Goal: Task Accomplishment & Management: Use online tool/utility

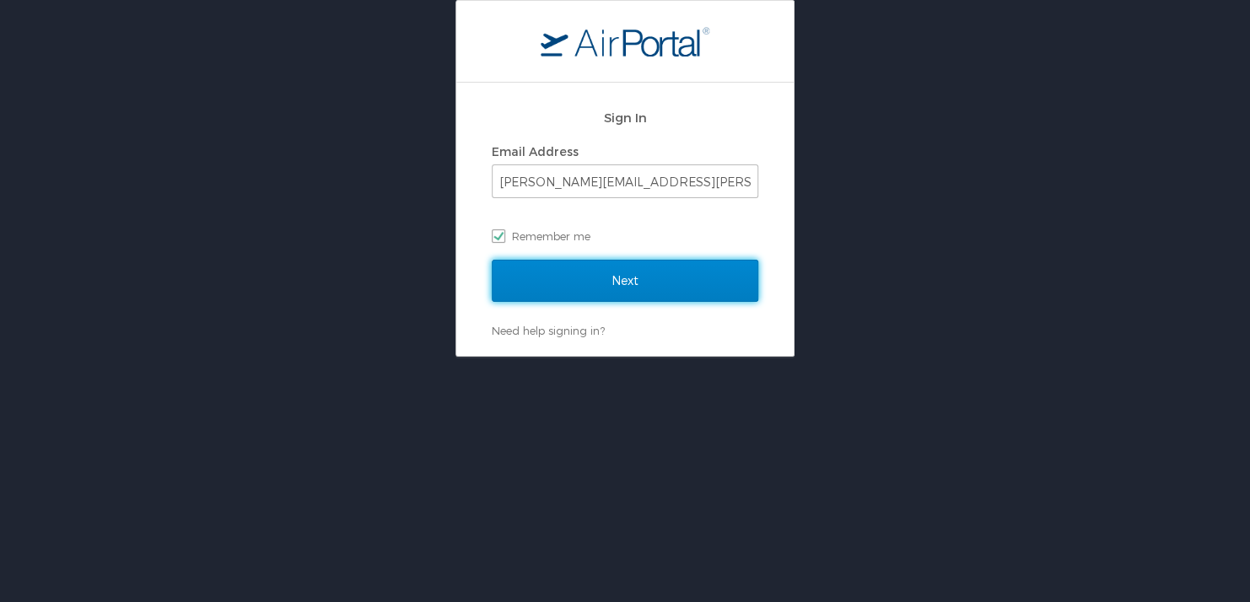
click at [568, 284] on input "Next" at bounding box center [625, 281] width 267 height 42
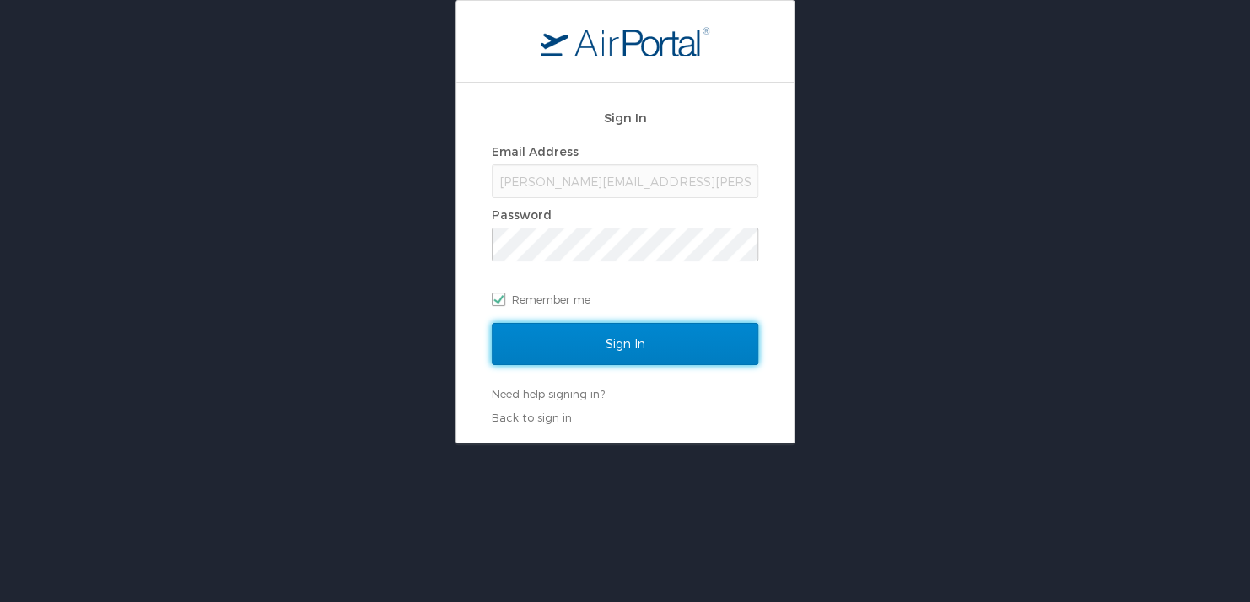
click at [579, 331] on input "Sign In" at bounding box center [625, 344] width 267 height 42
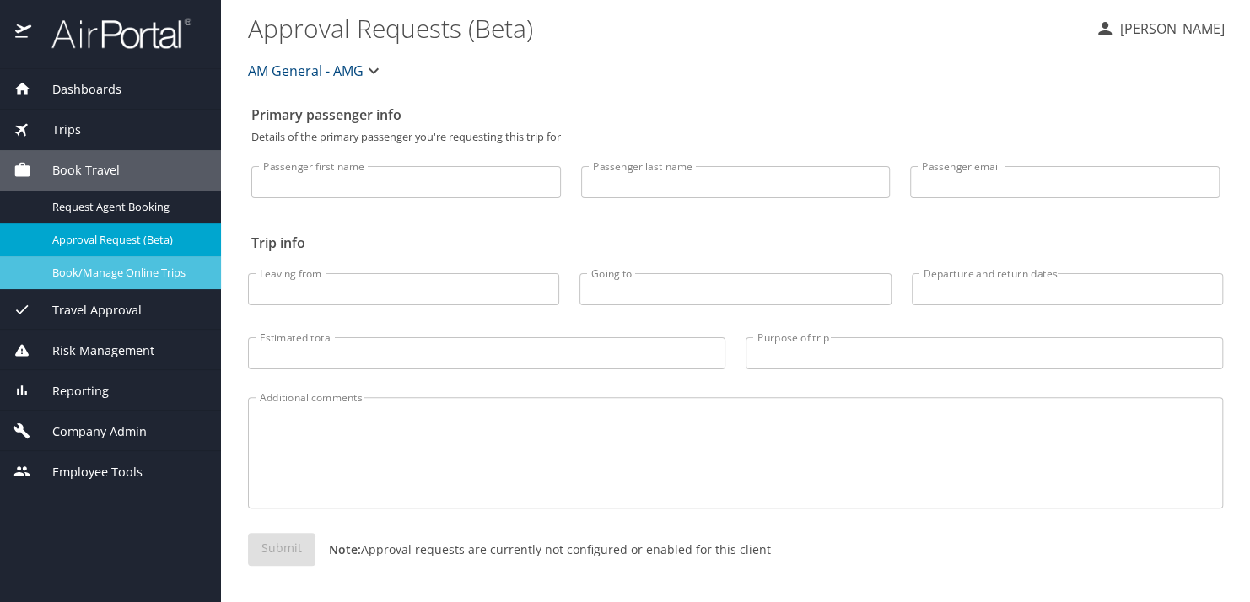
click at [78, 267] on span "Book/Manage Online Trips" at bounding box center [126, 273] width 148 height 16
